Goal: Transaction & Acquisition: Purchase product/service

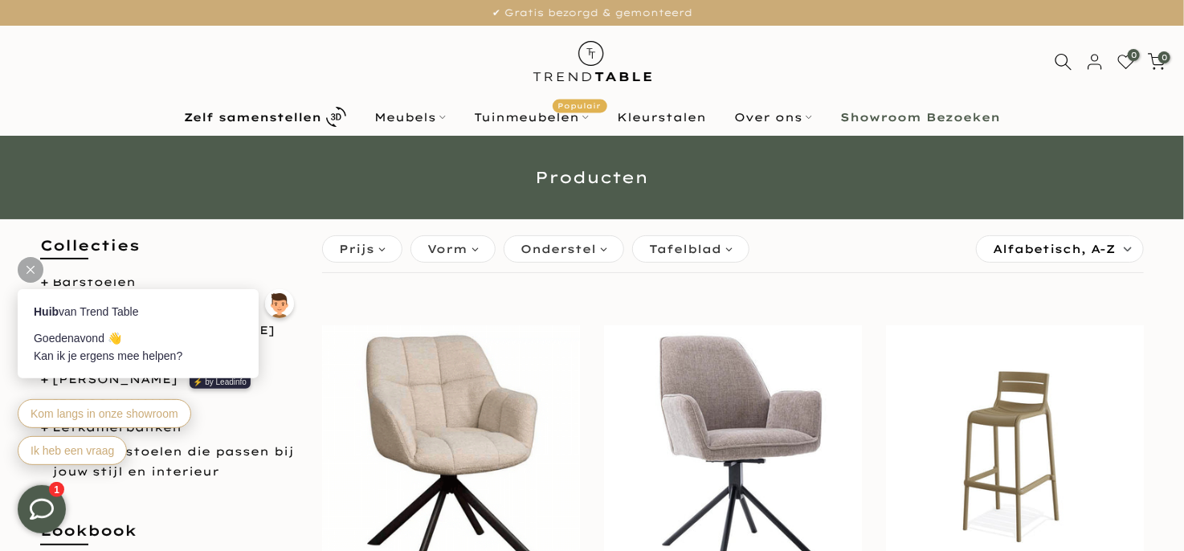
drag, startPoint x: 84, startPoint y: 441, endPoint x: 83, endPoint y: 358, distance: 83.6
click at [83, 358] on div "Huib van Trend Table Goedenavond 👋 Kan ik je ergens mee helpen? ⚡️ by Leadinfo …" at bounding box center [158, 368] width 313 height 232
click at [527, 288] on span at bounding box center [727, 300] width 822 height 31
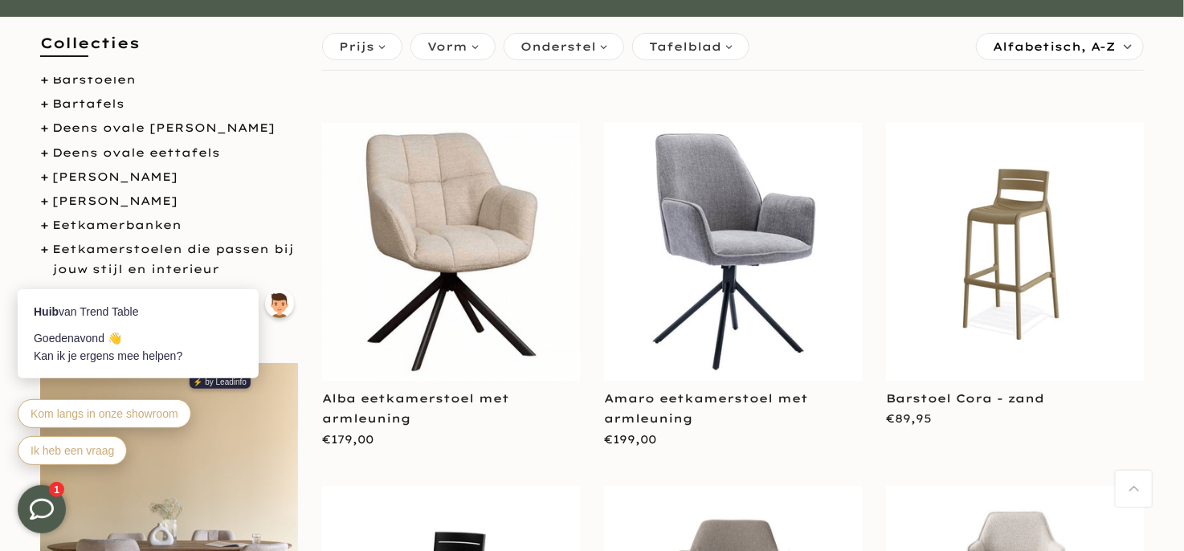
scroll to position [241, 0]
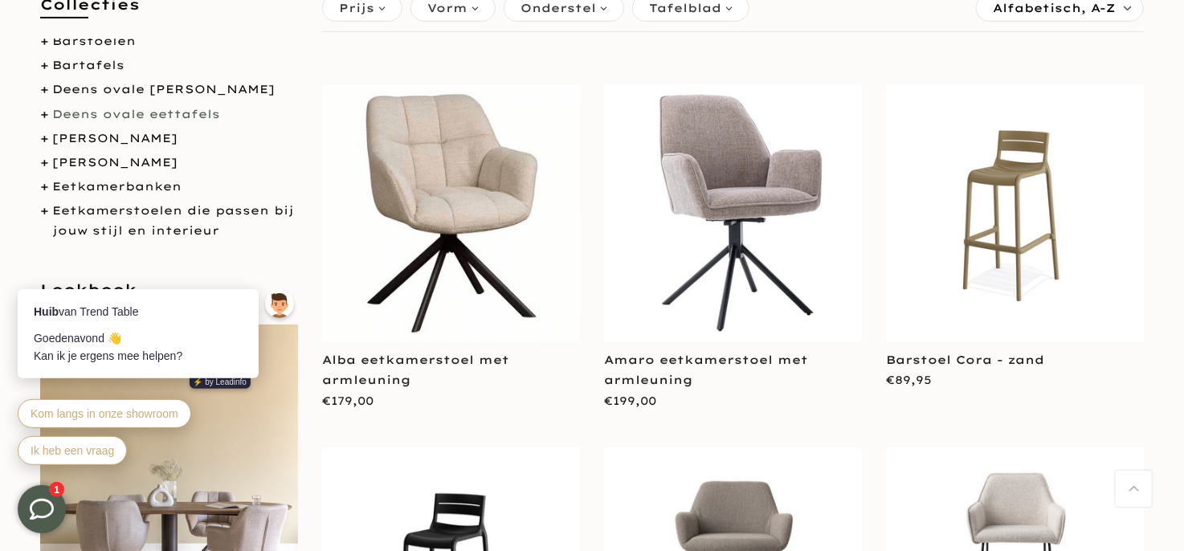
click at [152, 113] on link "Deens ovale eettafels" at bounding box center [136, 114] width 168 height 14
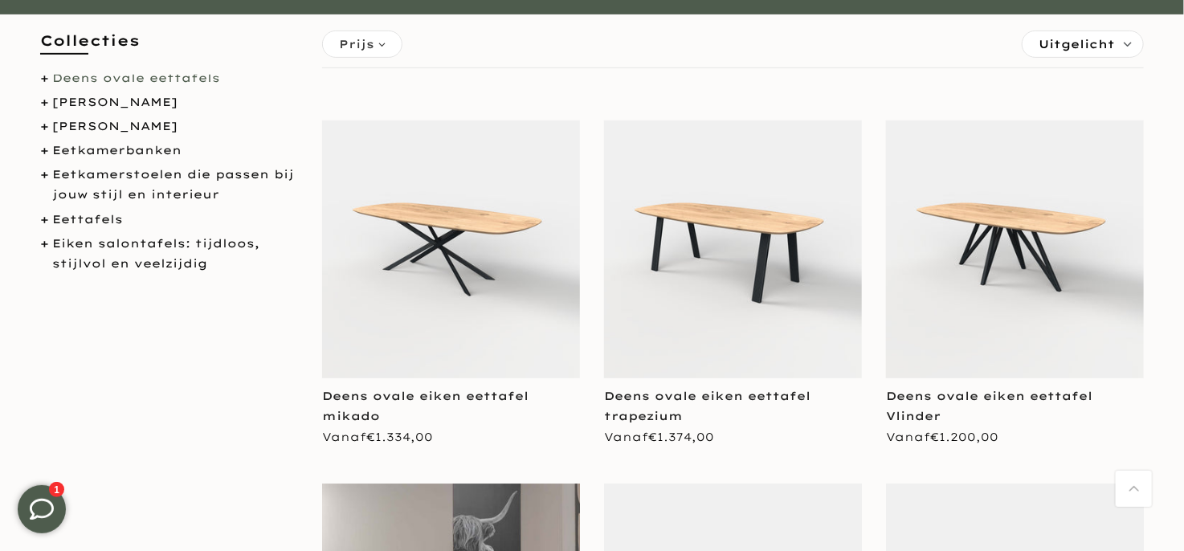
scroll to position [171, 0]
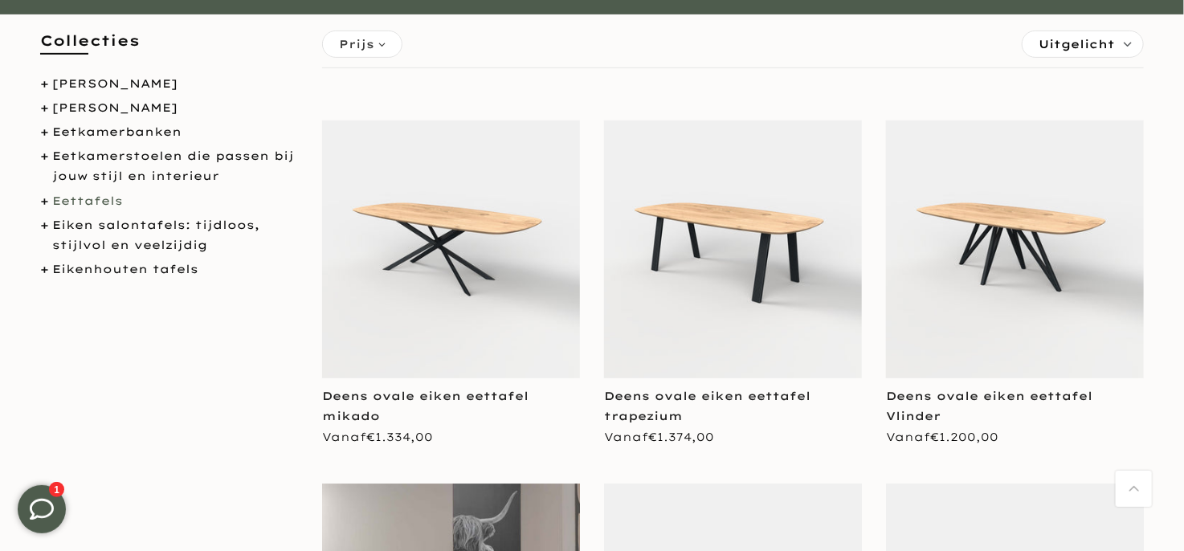
click at [96, 198] on link "Eettafels" at bounding box center [87, 201] width 71 height 14
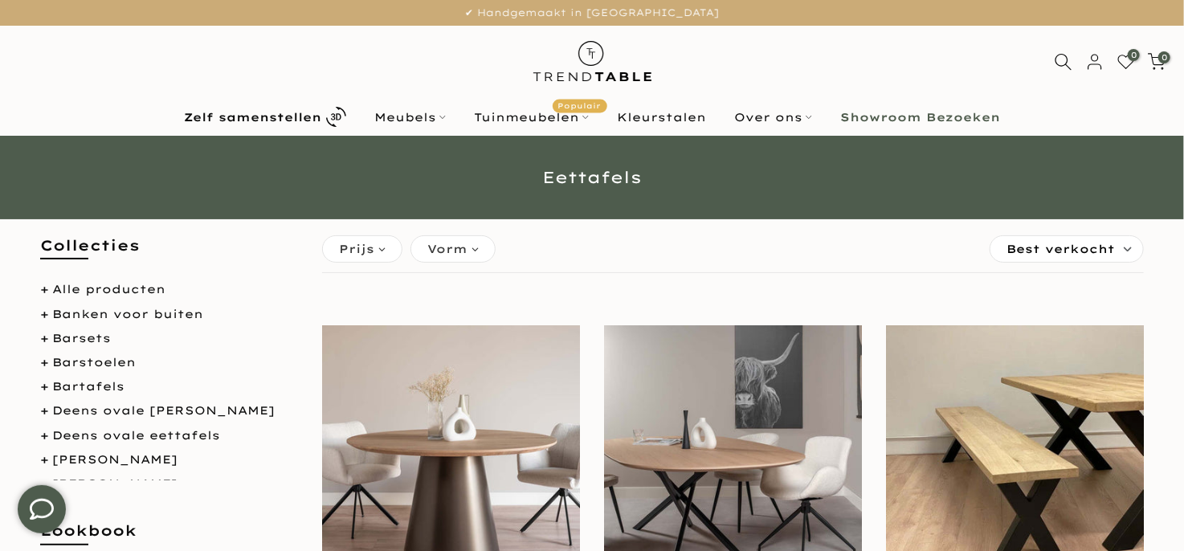
click at [476, 251] on div "Vorm" at bounding box center [453, 248] width 85 height 27
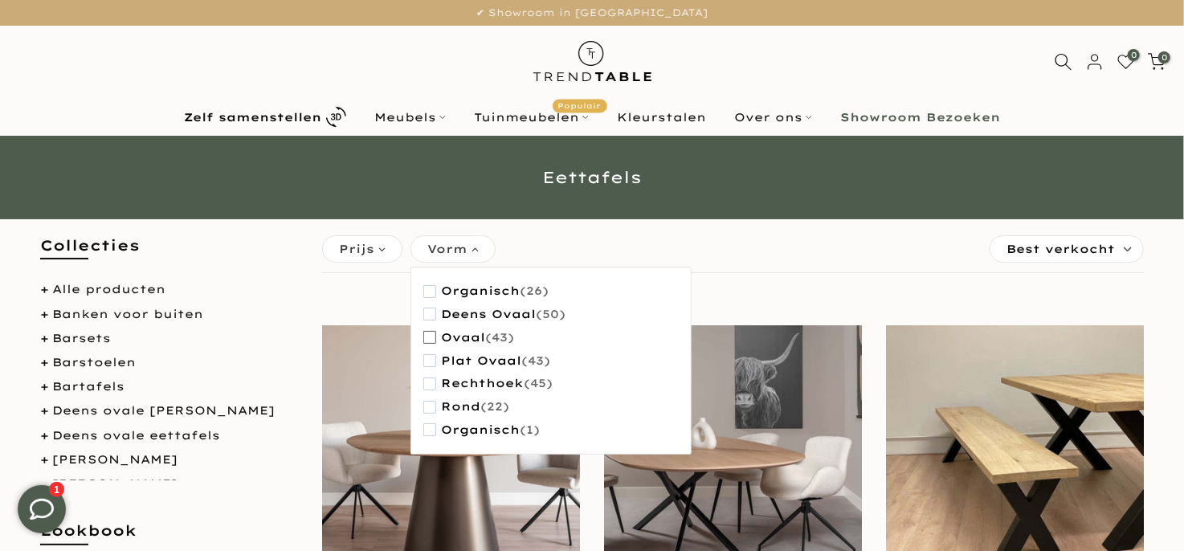
click at [430, 339] on span "button" at bounding box center [429, 337] width 13 height 13
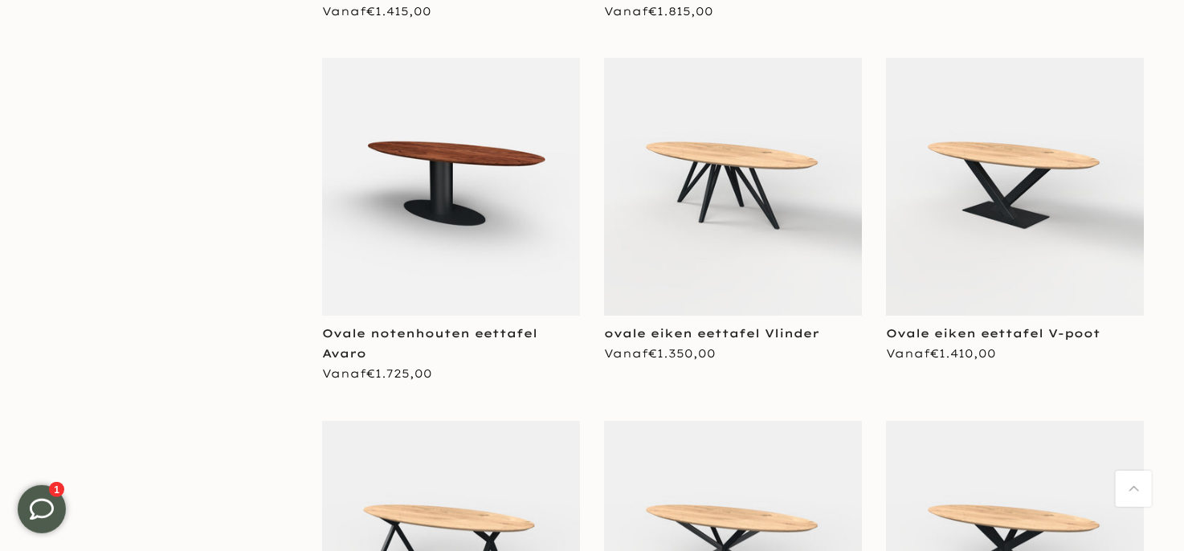
scroll to position [2330, 0]
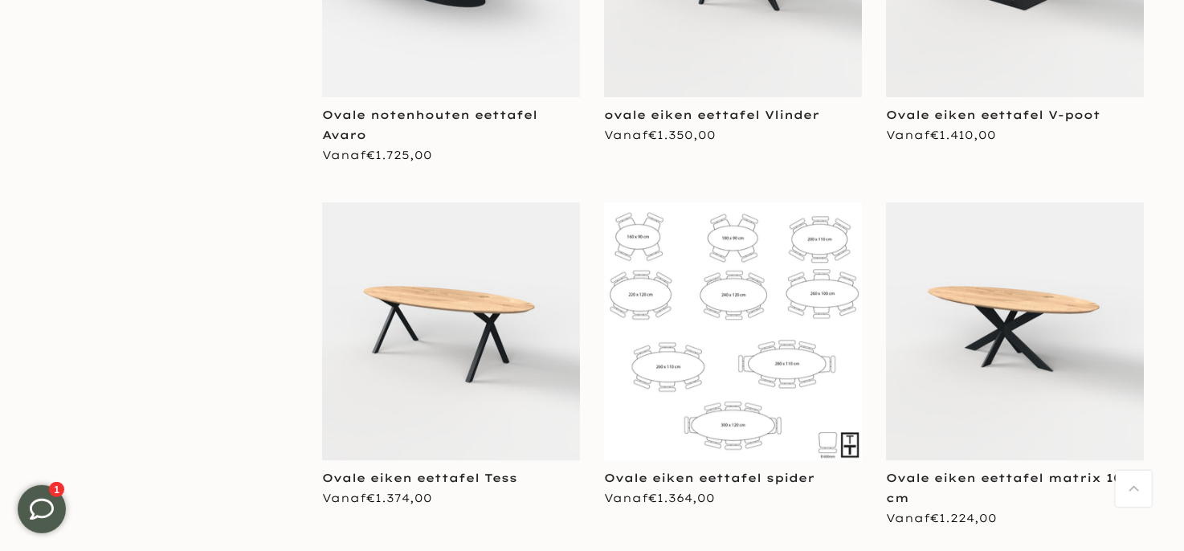
click at [787, 366] on img at bounding box center [733, 331] width 258 height 258
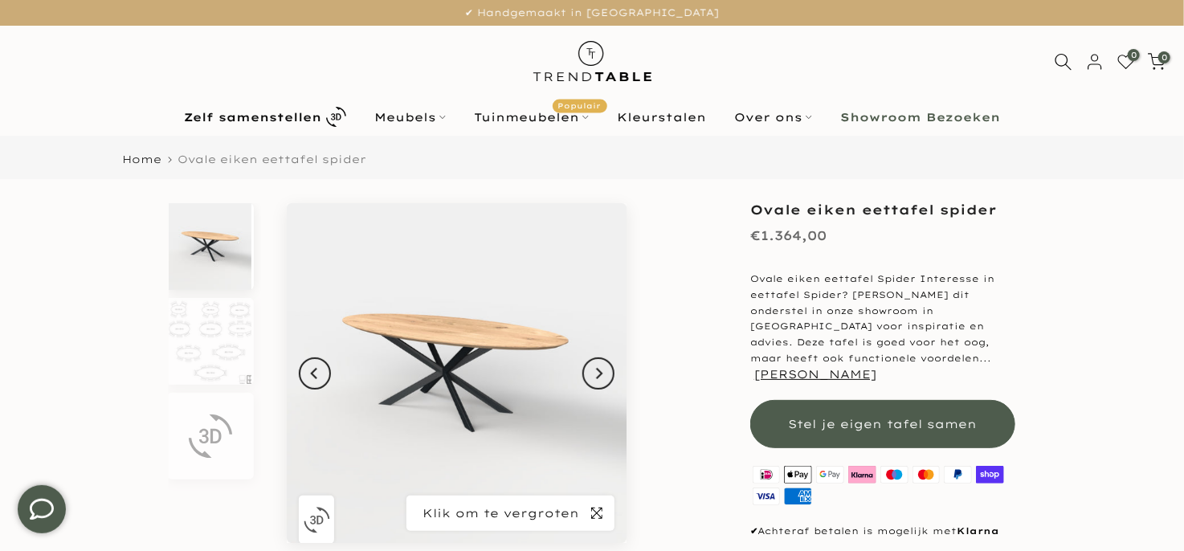
click at [601, 514] on icon "button" at bounding box center [596, 513] width 11 height 13
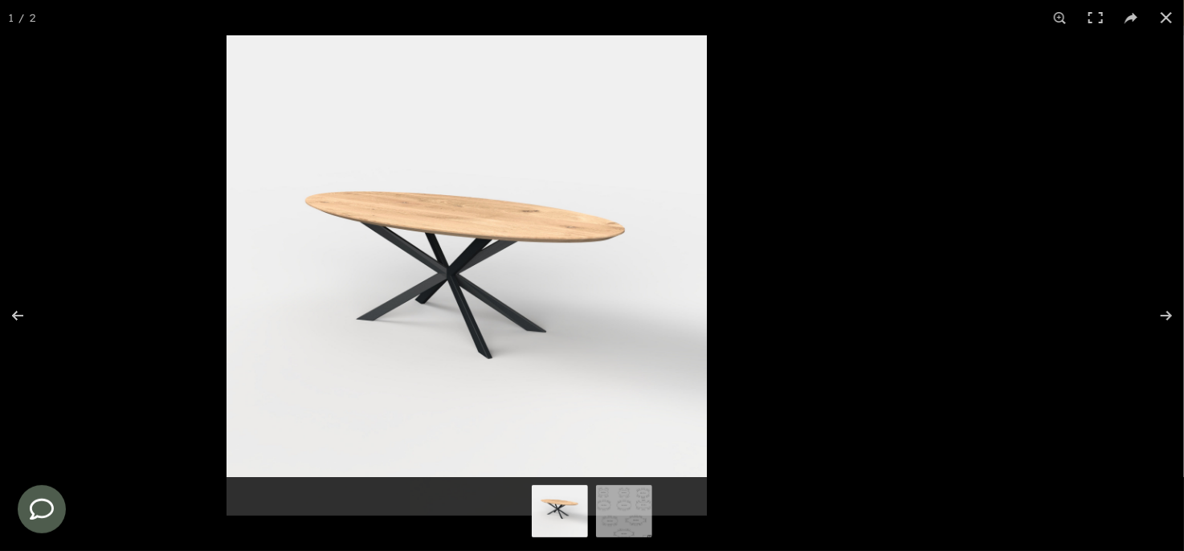
click at [707, 331] on img at bounding box center [467, 275] width 480 height 480
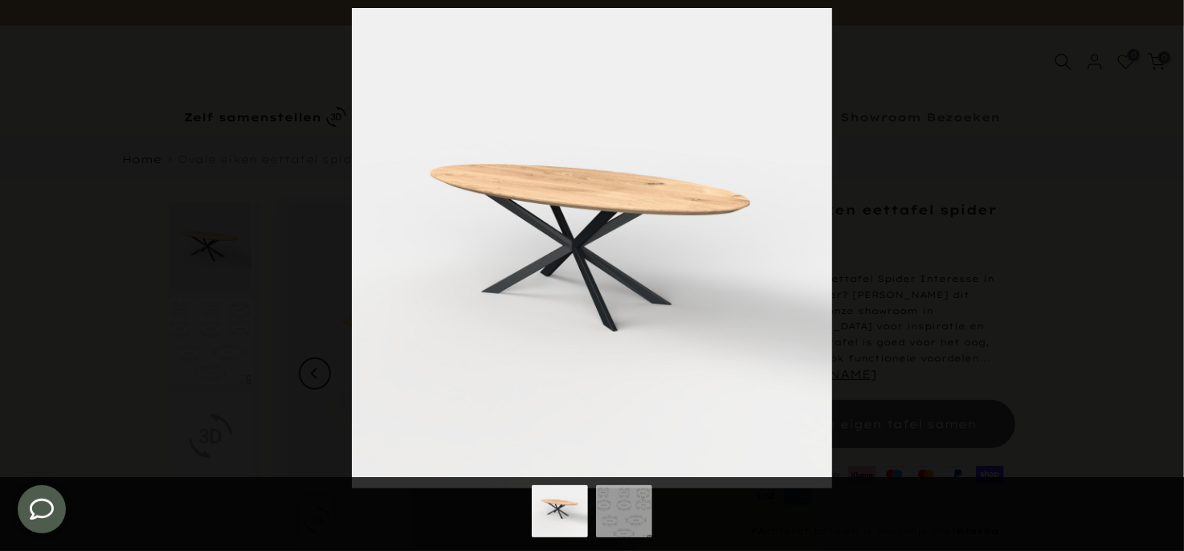
click at [754, 309] on img at bounding box center [592, 248] width 480 height 480
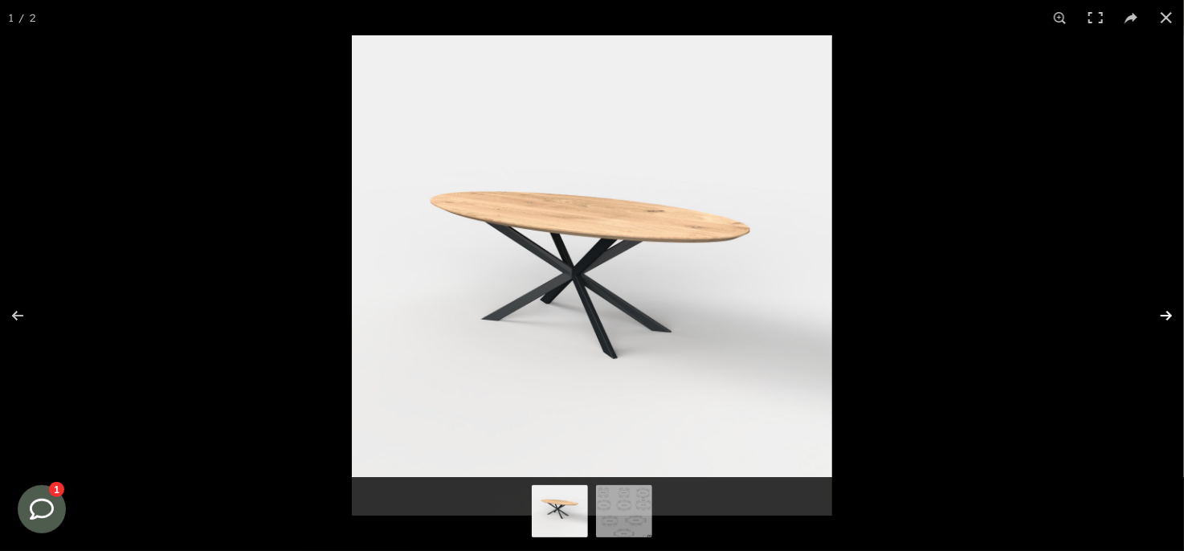
click at [1169, 316] on button at bounding box center [1156, 316] width 56 height 80
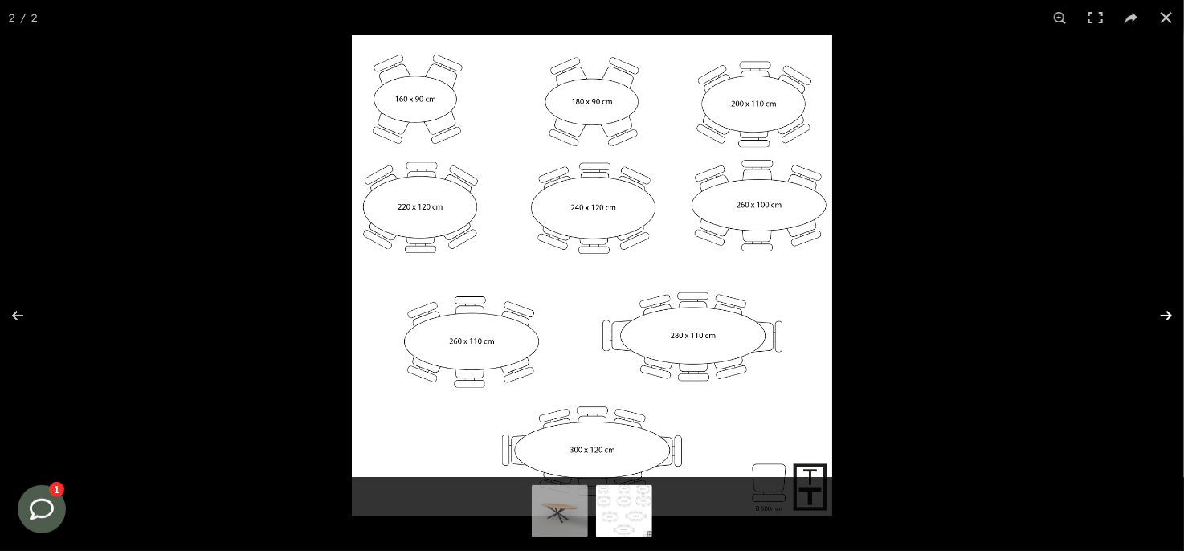
click at [1172, 315] on button at bounding box center [1156, 316] width 56 height 80
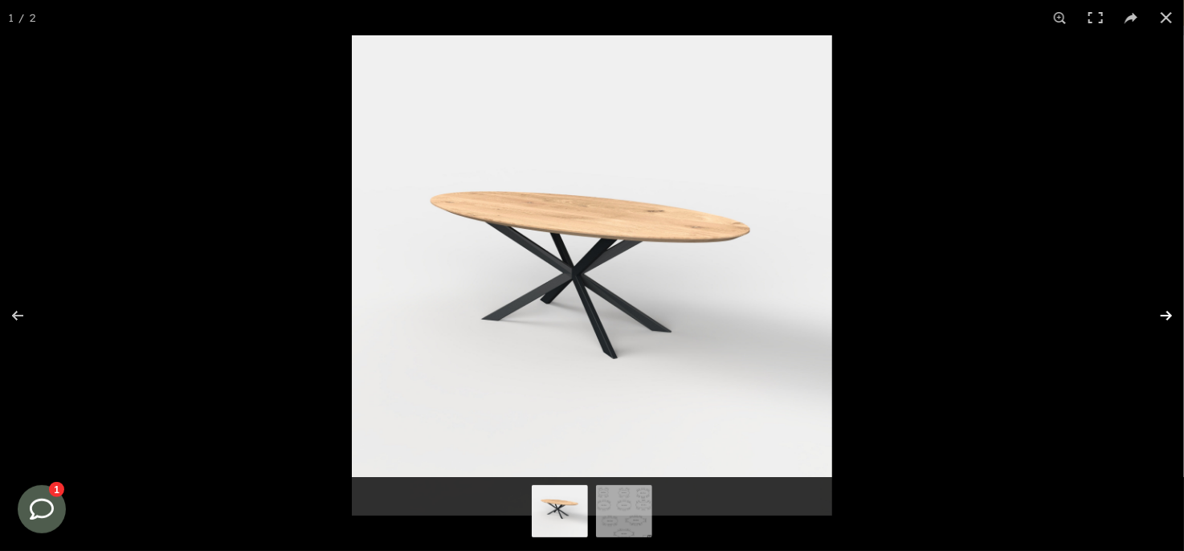
click at [1172, 315] on button at bounding box center [1156, 316] width 56 height 80
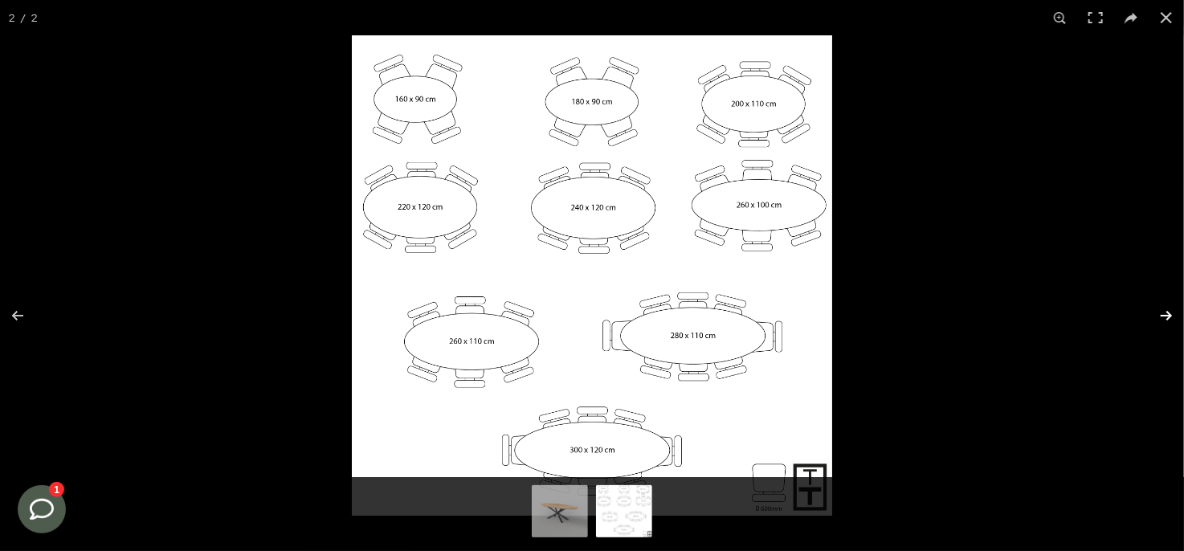
click at [1172, 315] on button at bounding box center [1156, 316] width 56 height 80
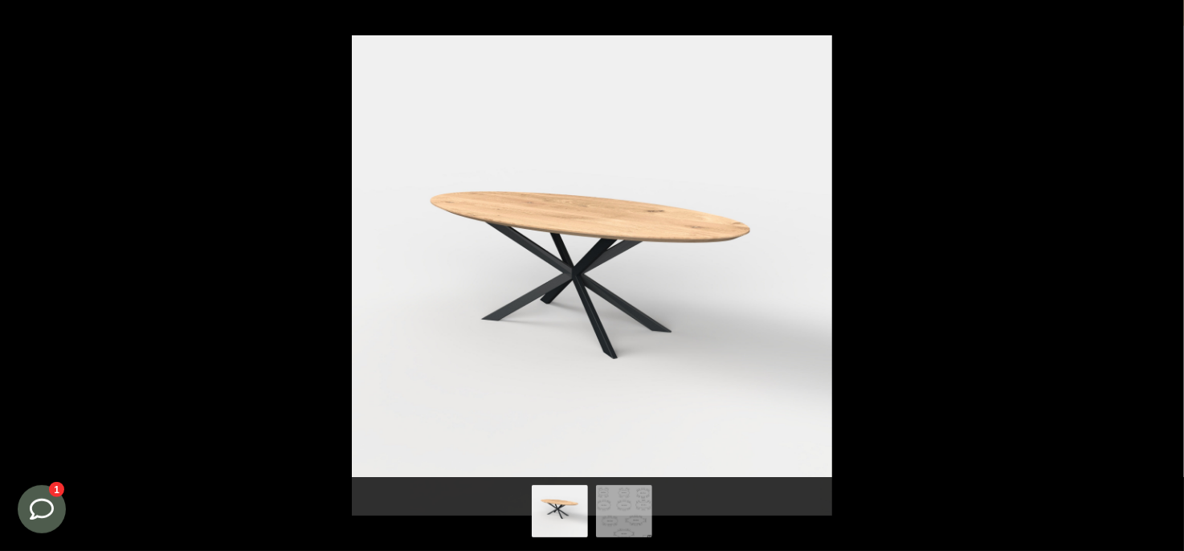
click at [1169, 22] on button at bounding box center [1166, 17] width 35 height 35
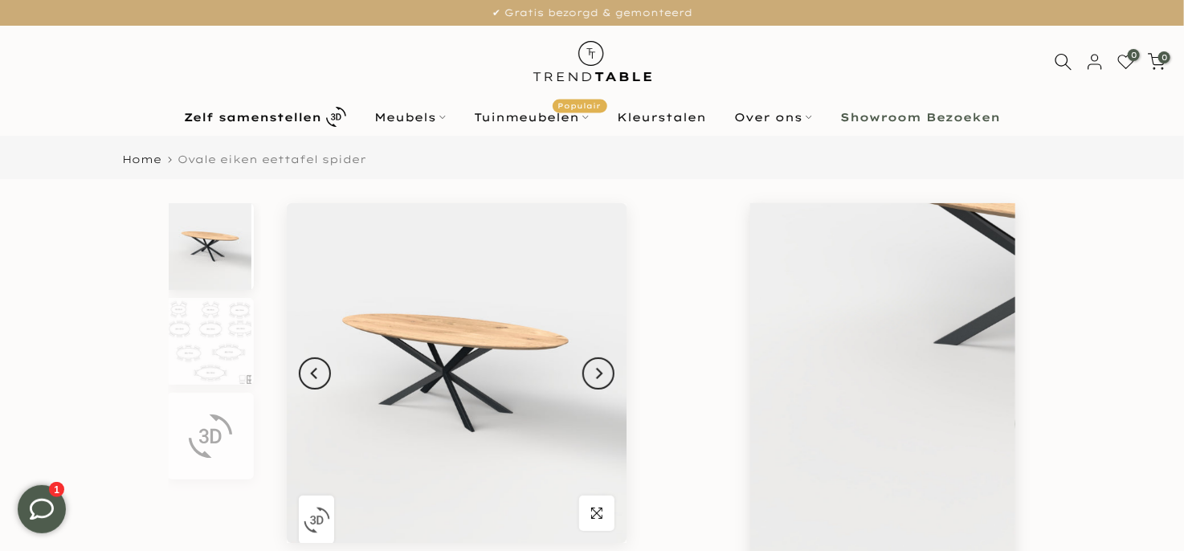
click at [304, 519] on img "button" at bounding box center [317, 520] width 27 height 27
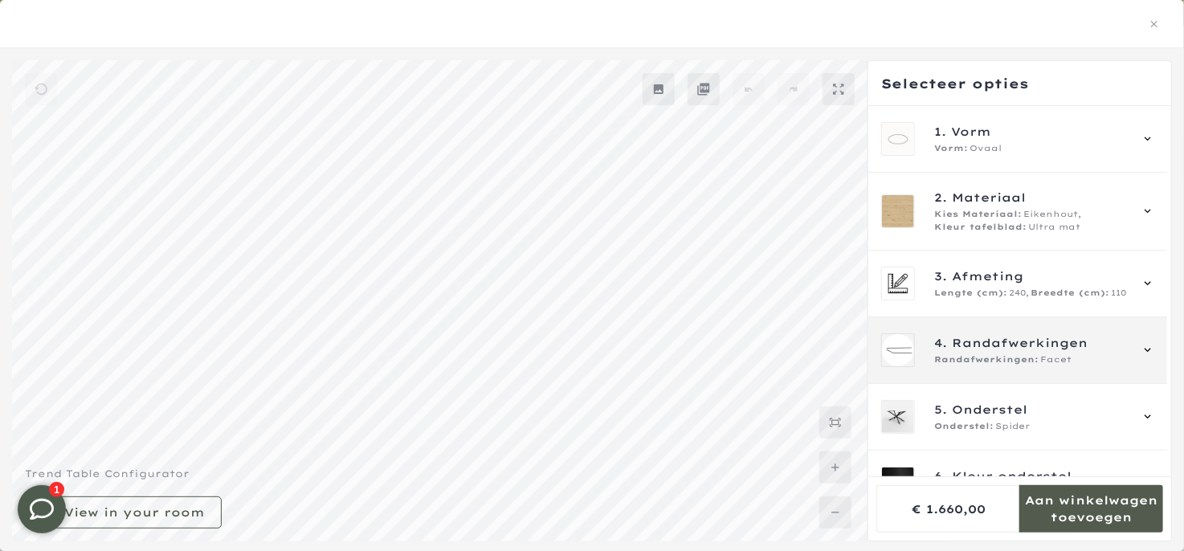
click at [1146, 350] on icon at bounding box center [1148, 350] width 13 height 13
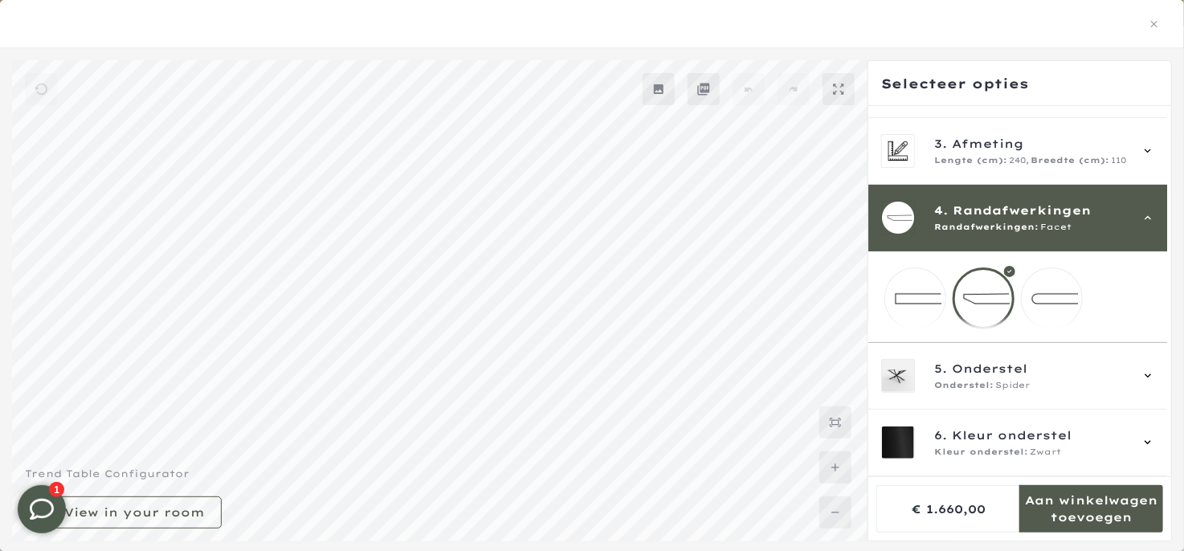
scroll to position [144, 0]
click at [1001, 300] on div at bounding box center [984, 299] width 62 height 62
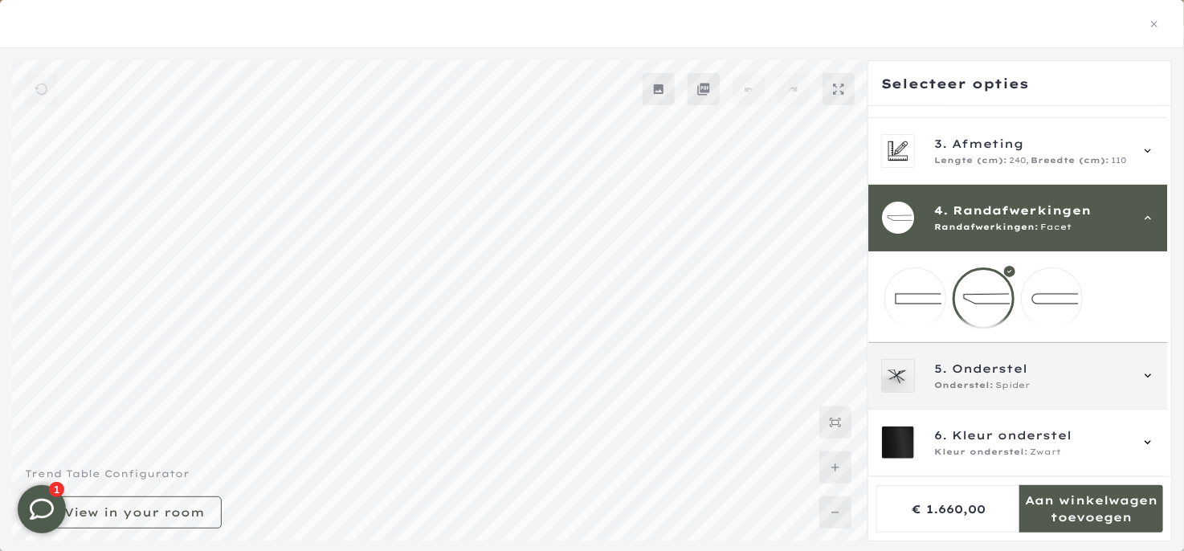
click at [1019, 367] on span "Onderstel" at bounding box center [990, 369] width 76 height 18
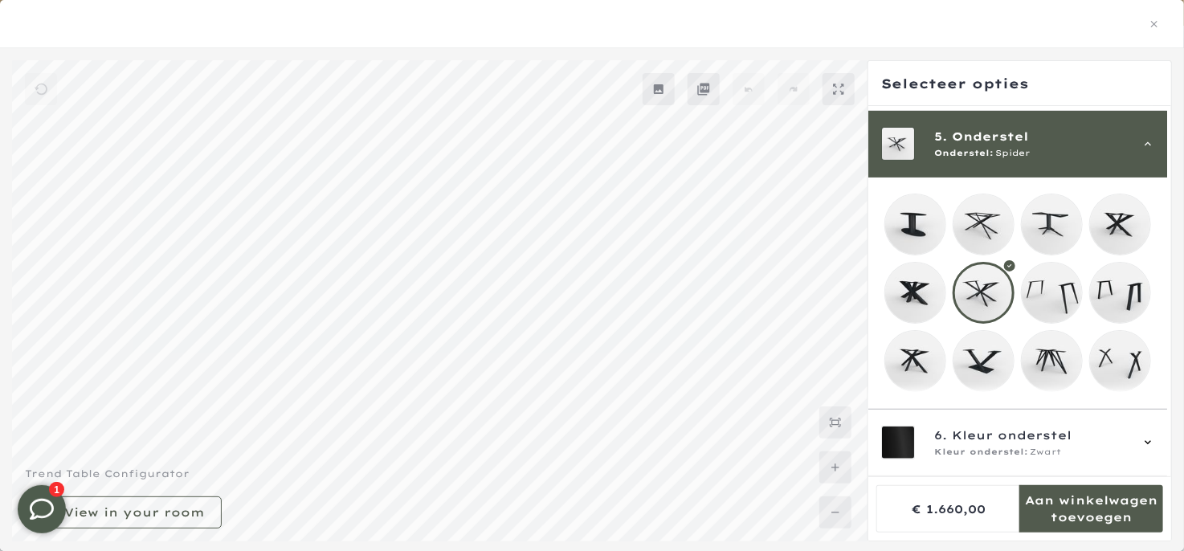
scroll to position [276, 0]
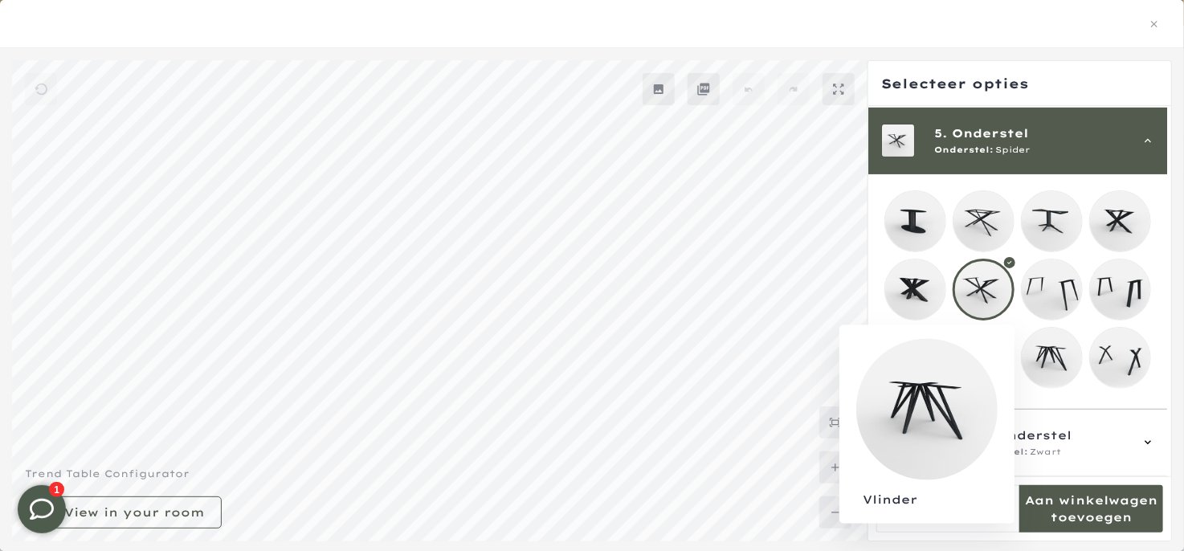
click at [1047, 356] on mmq-loader at bounding box center [1052, 358] width 60 height 60
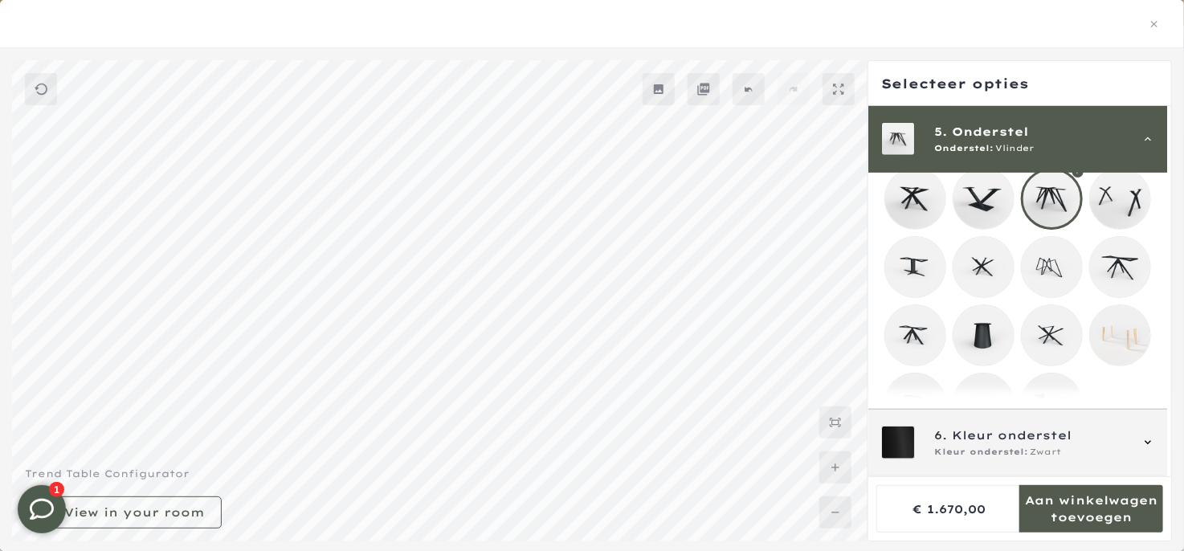
scroll to position [437, 0]
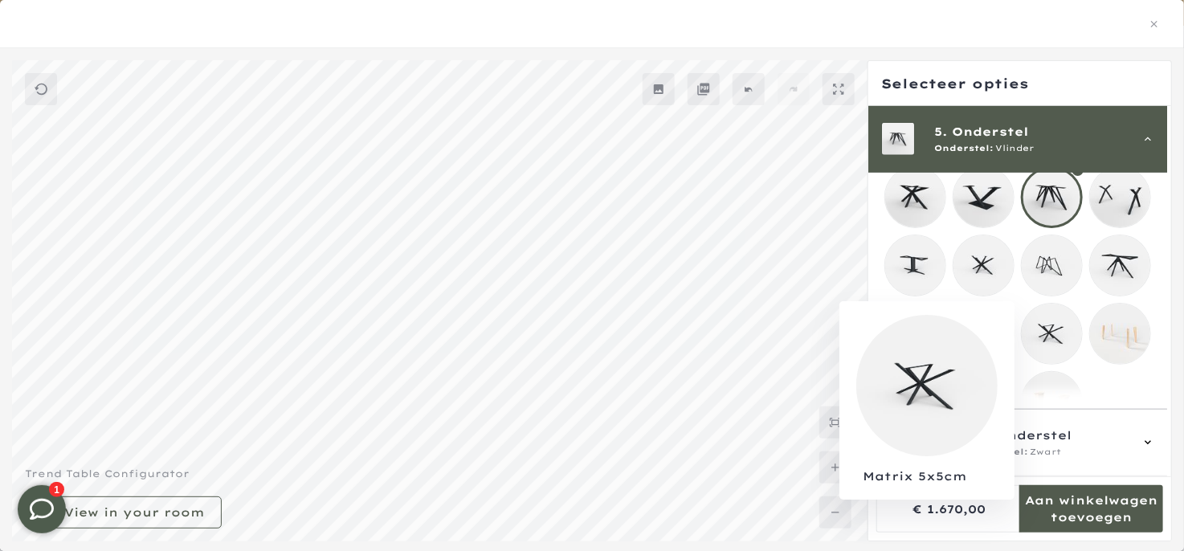
click at [1054, 333] on mmq-loader at bounding box center [1052, 334] width 60 height 60
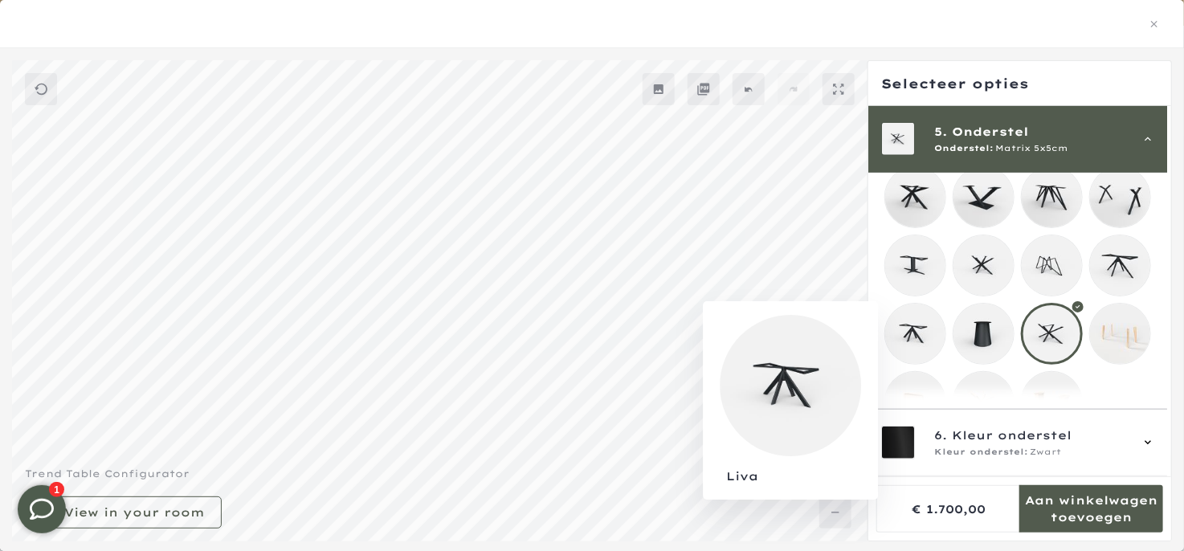
click at [913, 336] on mmq-loader at bounding box center [915, 334] width 60 height 60
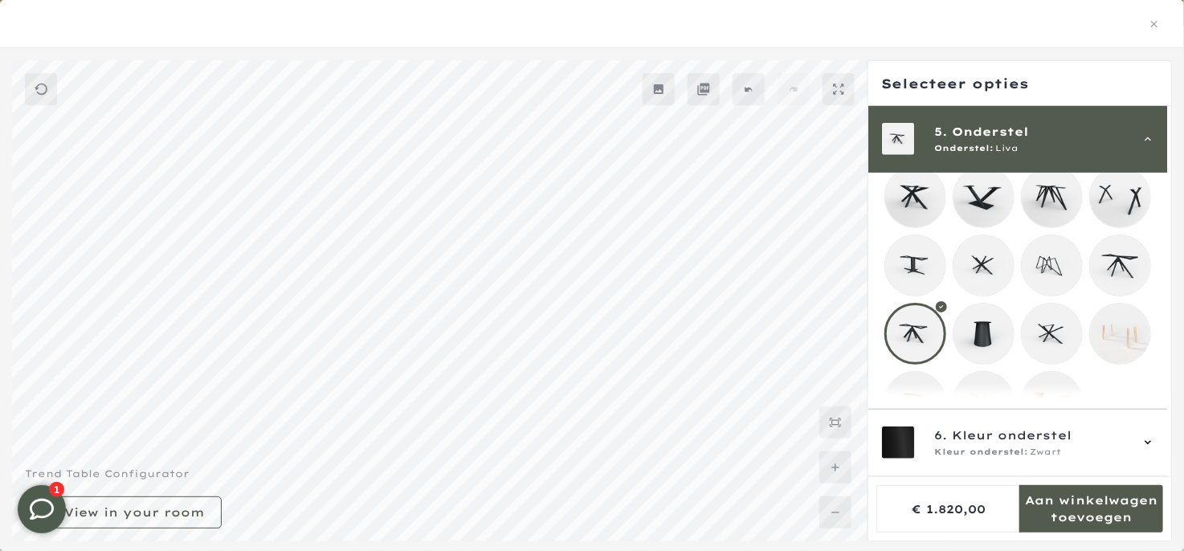
click at [1041, 265] on mmq-loader at bounding box center [1052, 265] width 60 height 60
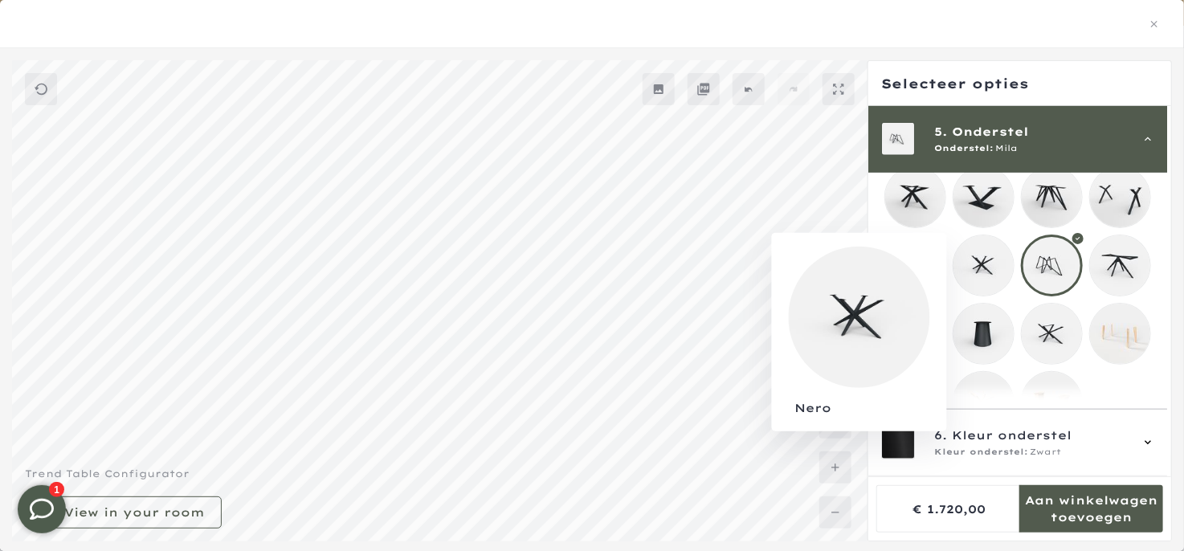
click at [985, 259] on mmq-loader at bounding box center [984, 265] width 60 height 60
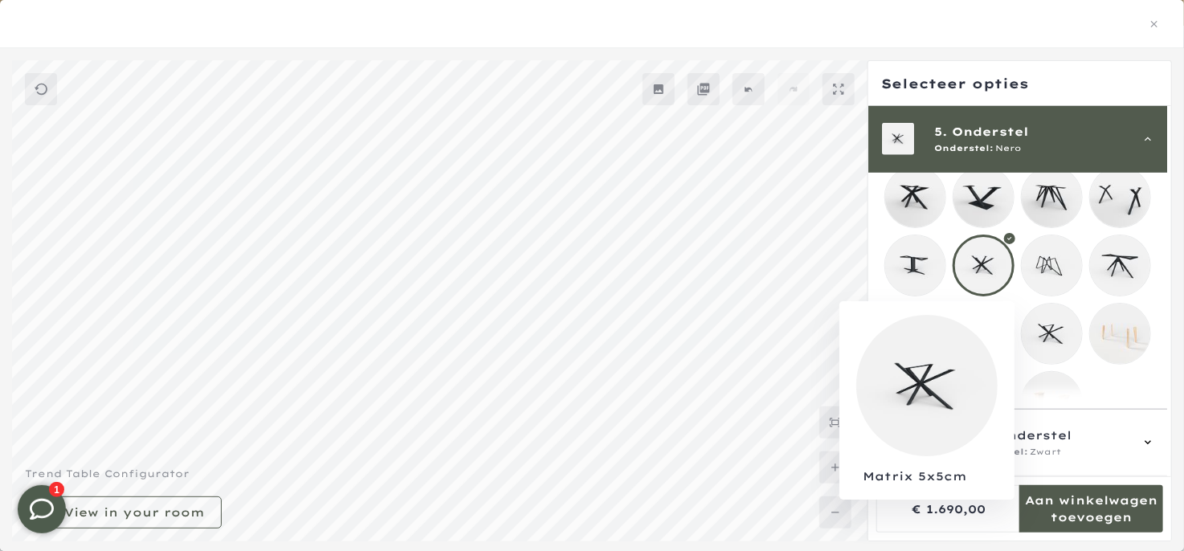
click at [1056, 332] on mmq-loader at bounding box center [1052, 334] width 60 height 60
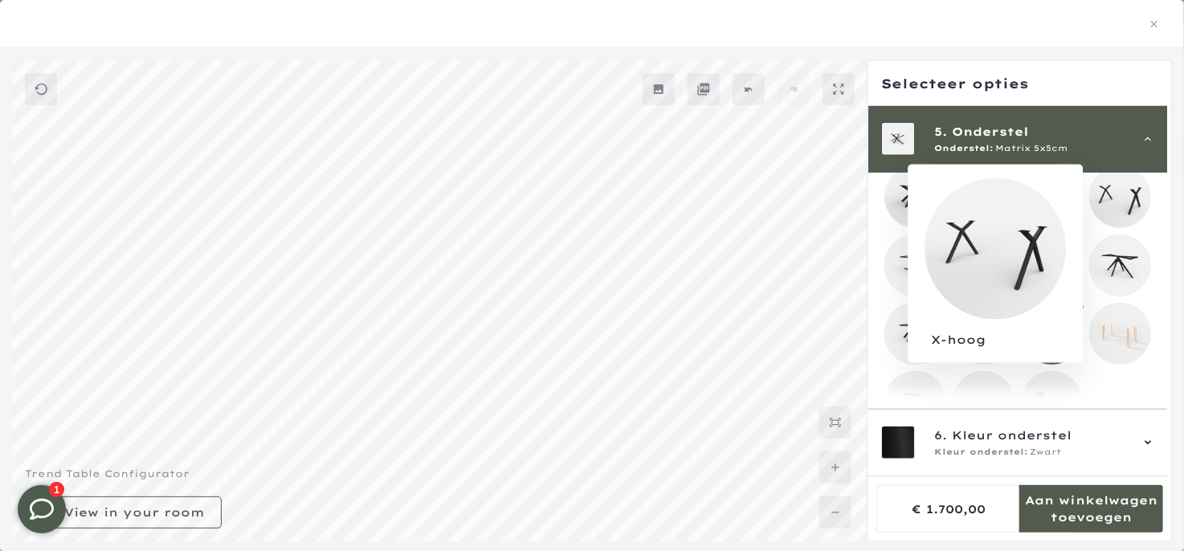
click at [1108, 205] on mmq-loader at bounding box center [1120, 197] width 60 height 60
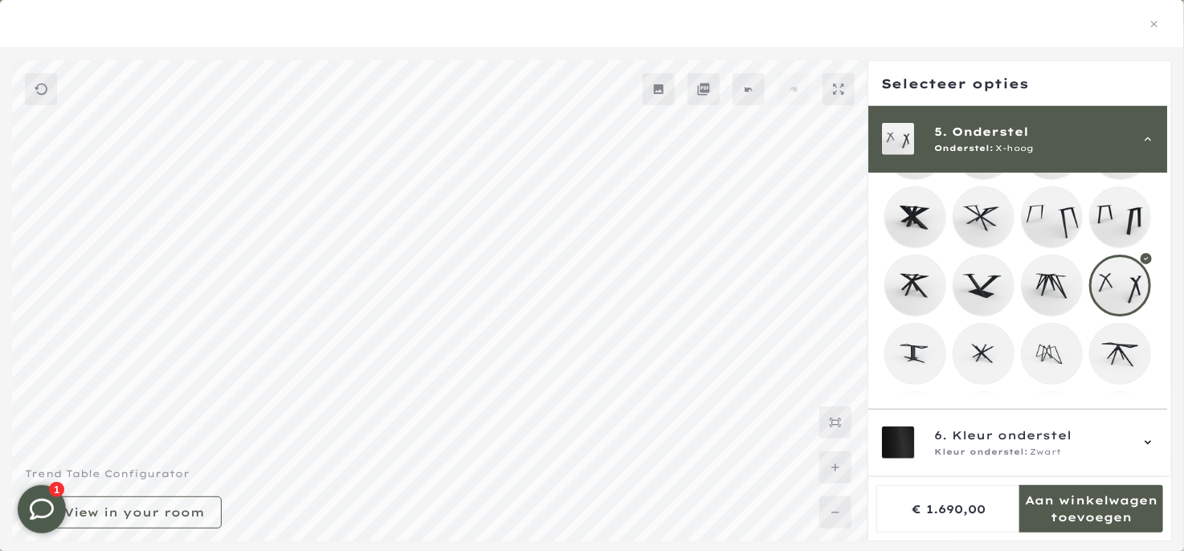
scroll to position [302, 0]
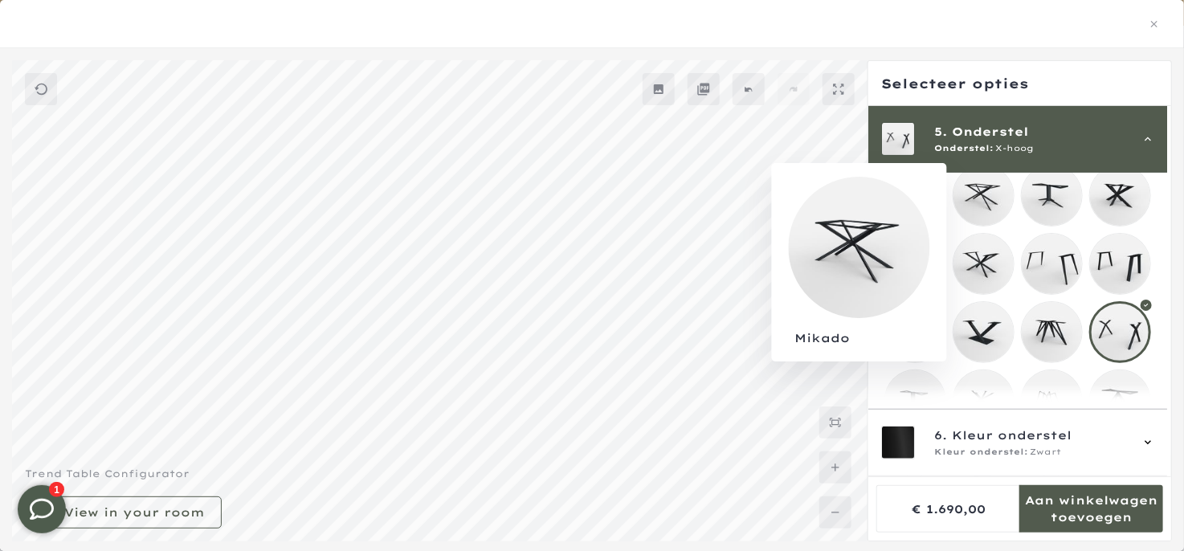
click at [983, 198] on mmq-loader at bounding box center [984, 196] width 60 height 60
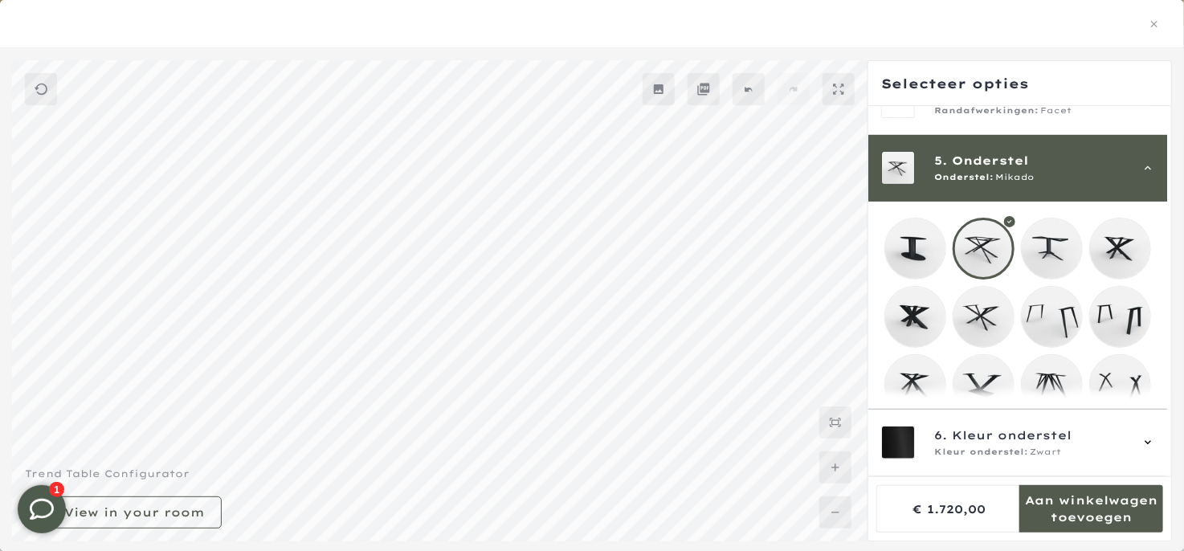
scroll to position [251, 0]
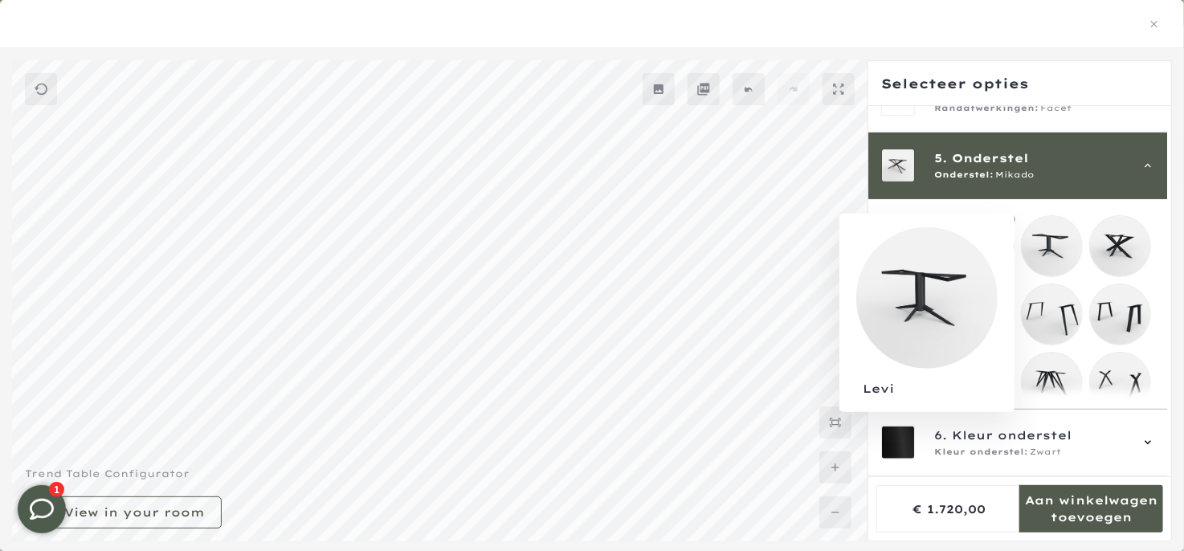
click at [1066, 244] on mmq-loader at bounding box center [1052, 246] width 60 height 60
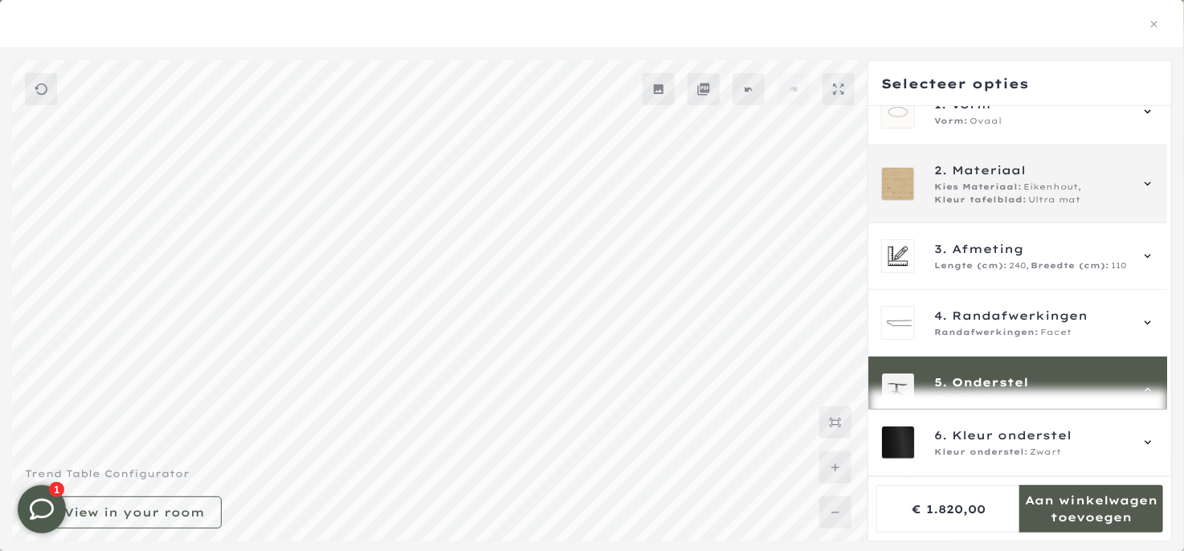
scroll to position [19, 0]
